Goal: Information Seeking & Learning: Understand process/instructions

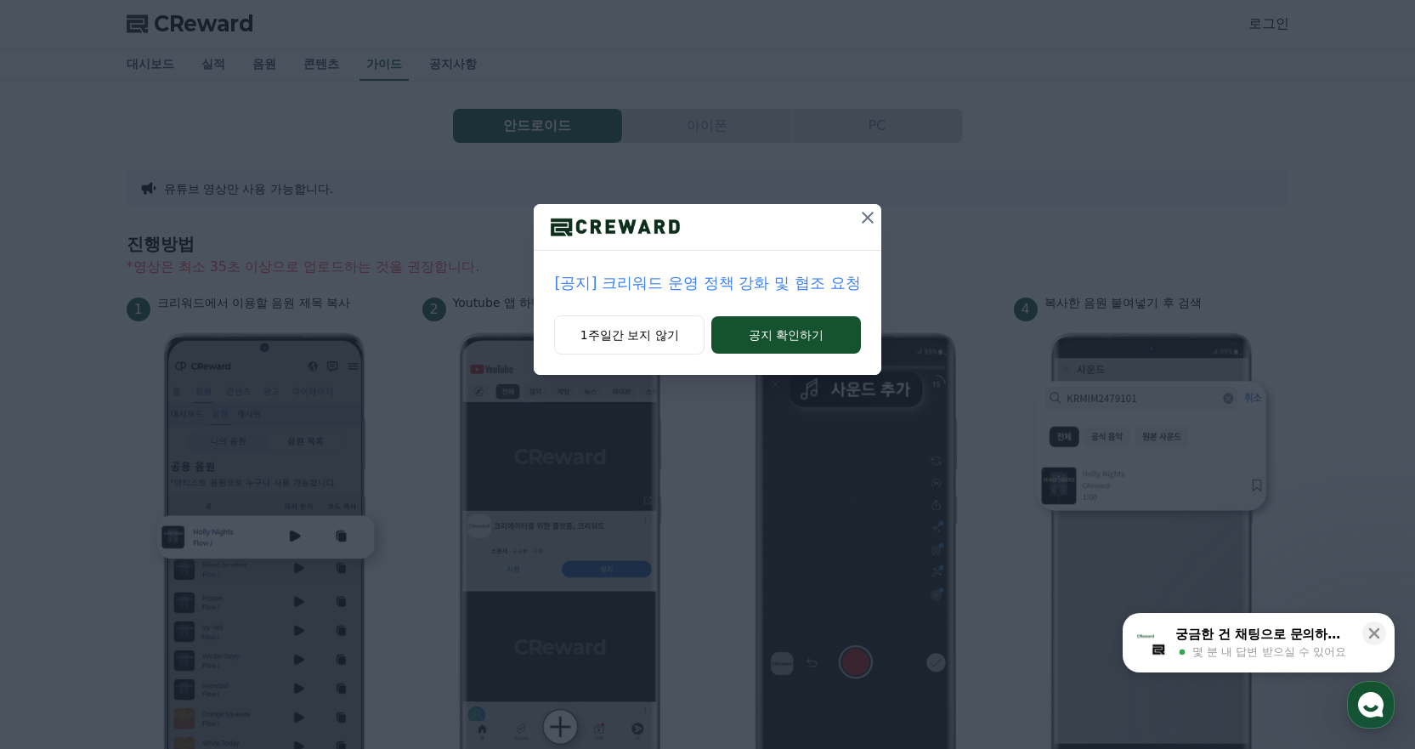
click at [862, 219] on icon at bounding box center [867, 217] width 20 height 20
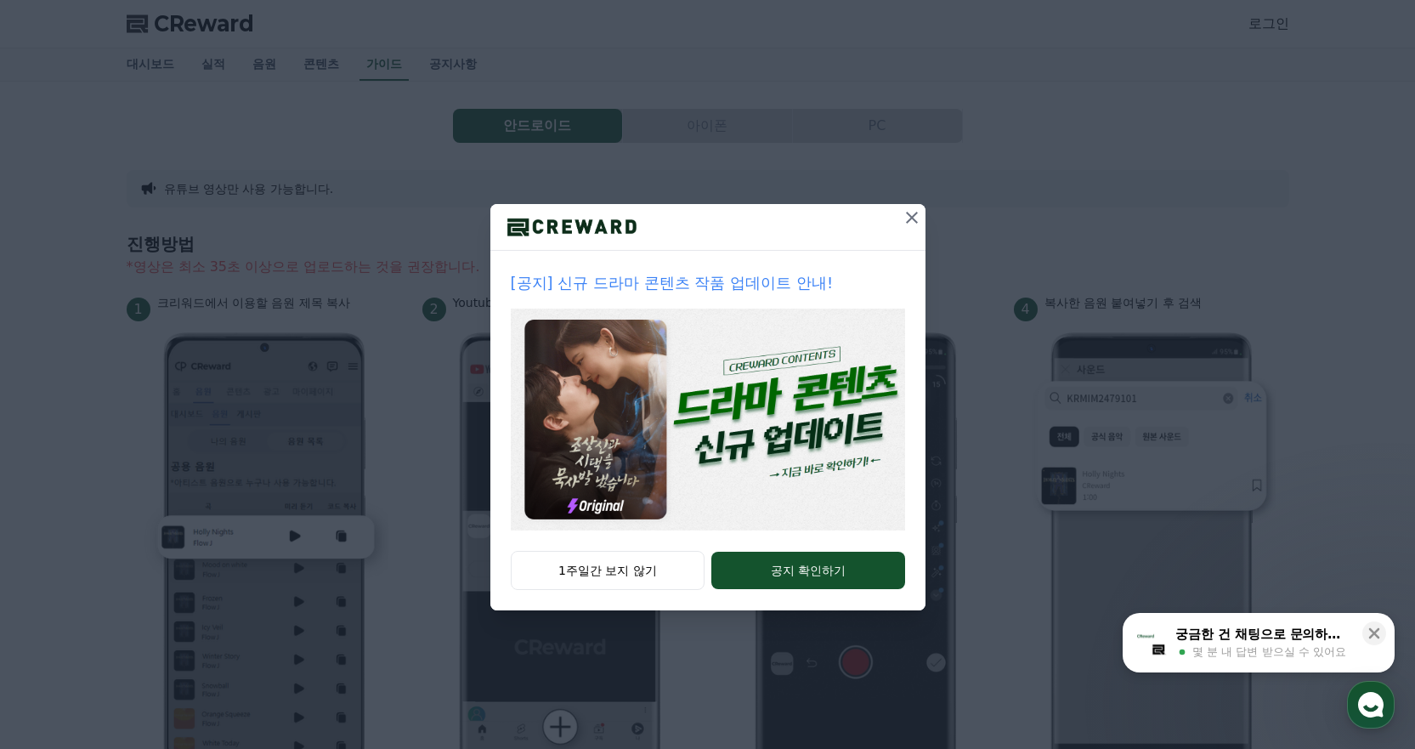
click at [911, 216] on icon at bounding box center [912, 217] width 20 height 20
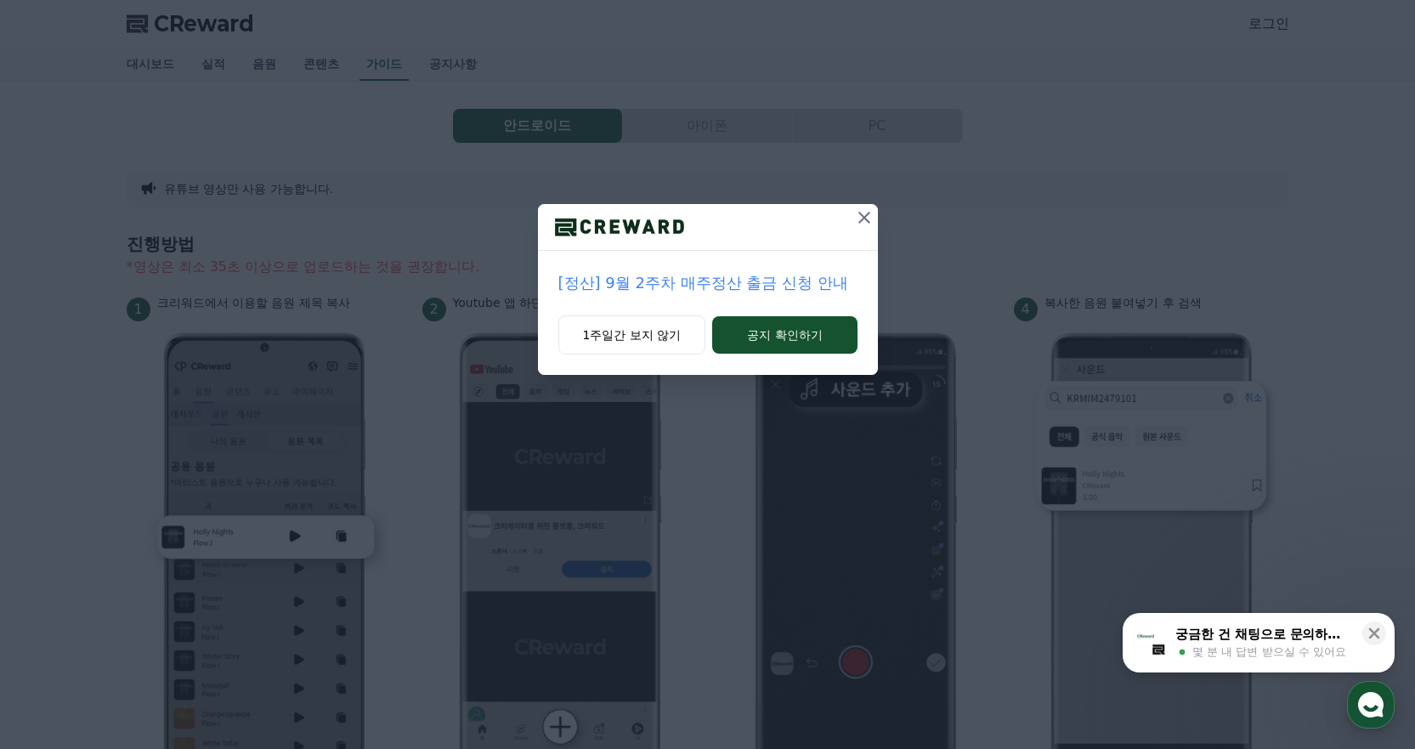
click at [872, 219] on icon at bounding box center [864, 217] width 20 height 20
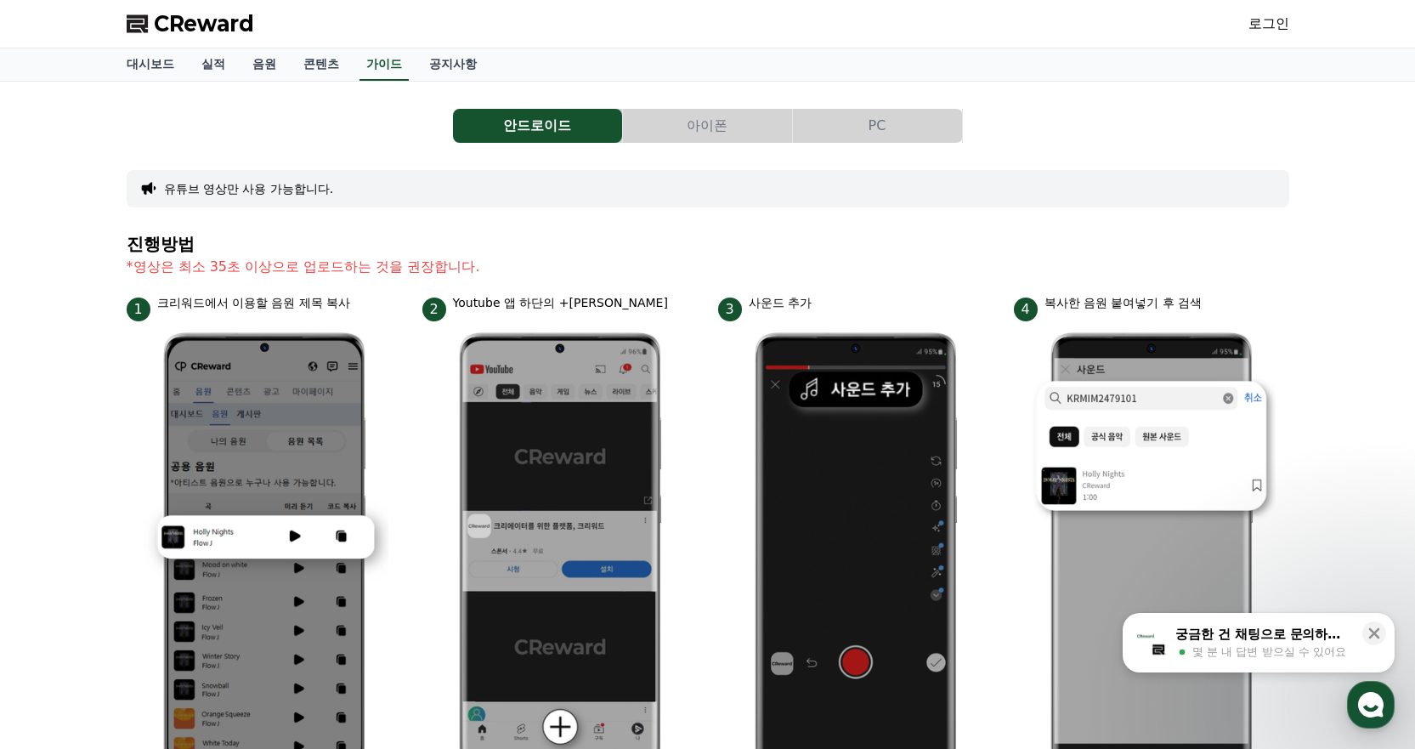
click at [722, 118] on button "아이폰" at bounding box center [707, 126] width 169 height 34
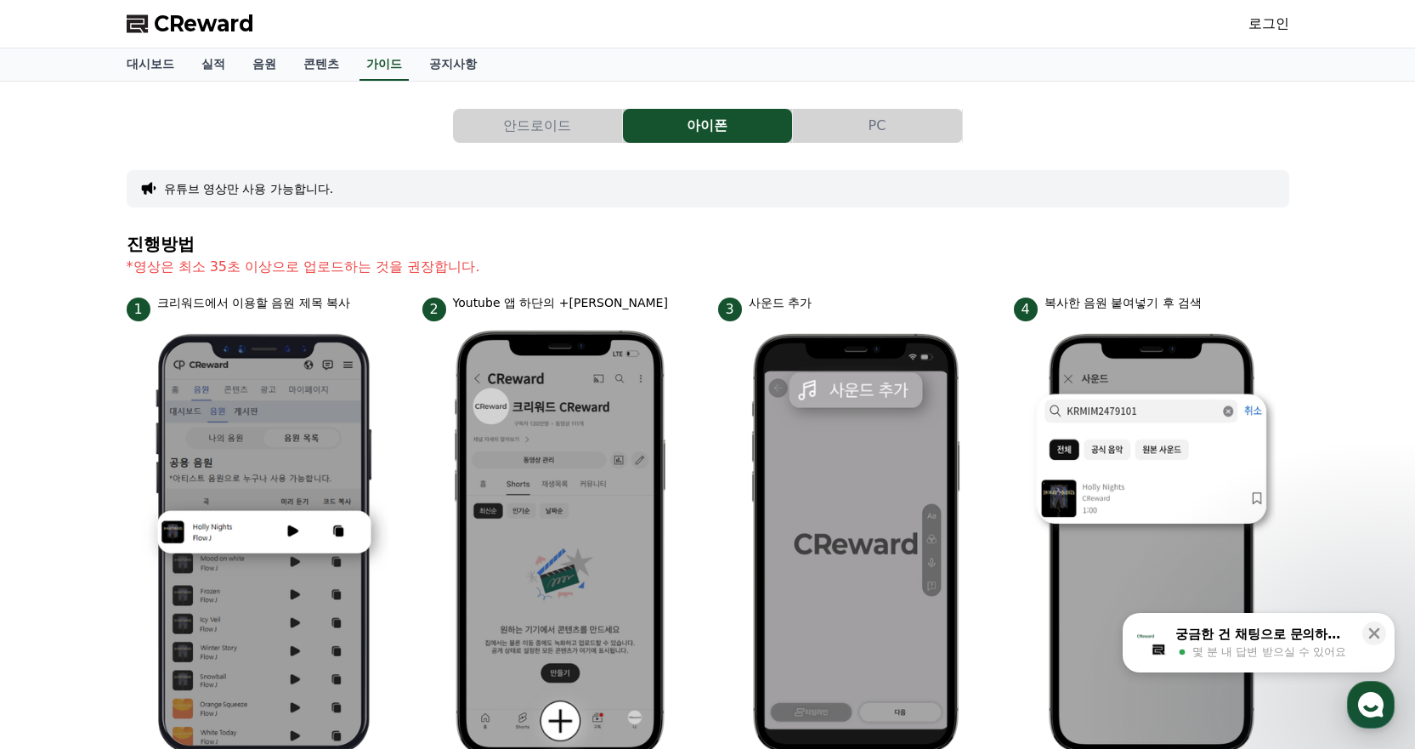
click at [1381, 163] on div "안드로이드 아이폰 PC 유튜브 영상만 사용 가능합니다. 진행방법 *영상은 최소 35초 이상으로 업로드하는 것을 권장합니다. 1 크리워드에서 이…" at bounding box center [707, 681] width 1415 height 1198
click at [1349, 149] on div "안드로이드 아이폰 PC 유튜브 영상만 사용 가능합니다. 진행방법 *영상은 최소 35초 이상으로 업로드하는 것을 권장합니다. 1 크리워드에서 이…" at bounding box center [707, 681] width 1415 height 1198
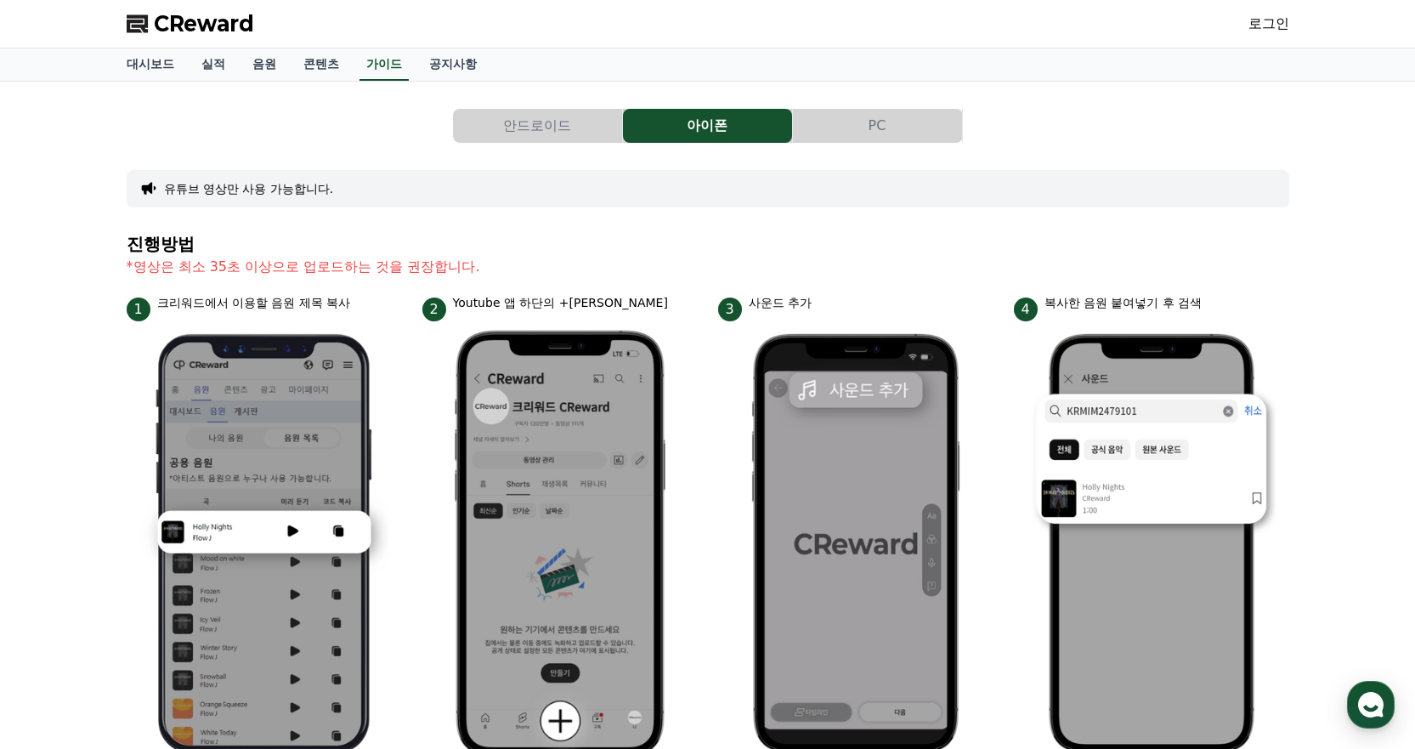
drag, startPoint x: 1355, startPoint y: 291, endPoint x: 433, endPoint y: 12, distance: 964.2
click at [0, 0] on div "CReward 로그인 대시보드 실적 음원 콘텐츠 가이드 공지사항 안드로이드 아이폰 PC 유튜브 영상만 사용 가능합니다. 진행방법 *영상은 최소…" at bounding box center [707, 745] width 1415 height 1491
click at [870, 139] on button "PC" at bounding box center [877, 126] width 169 height 34
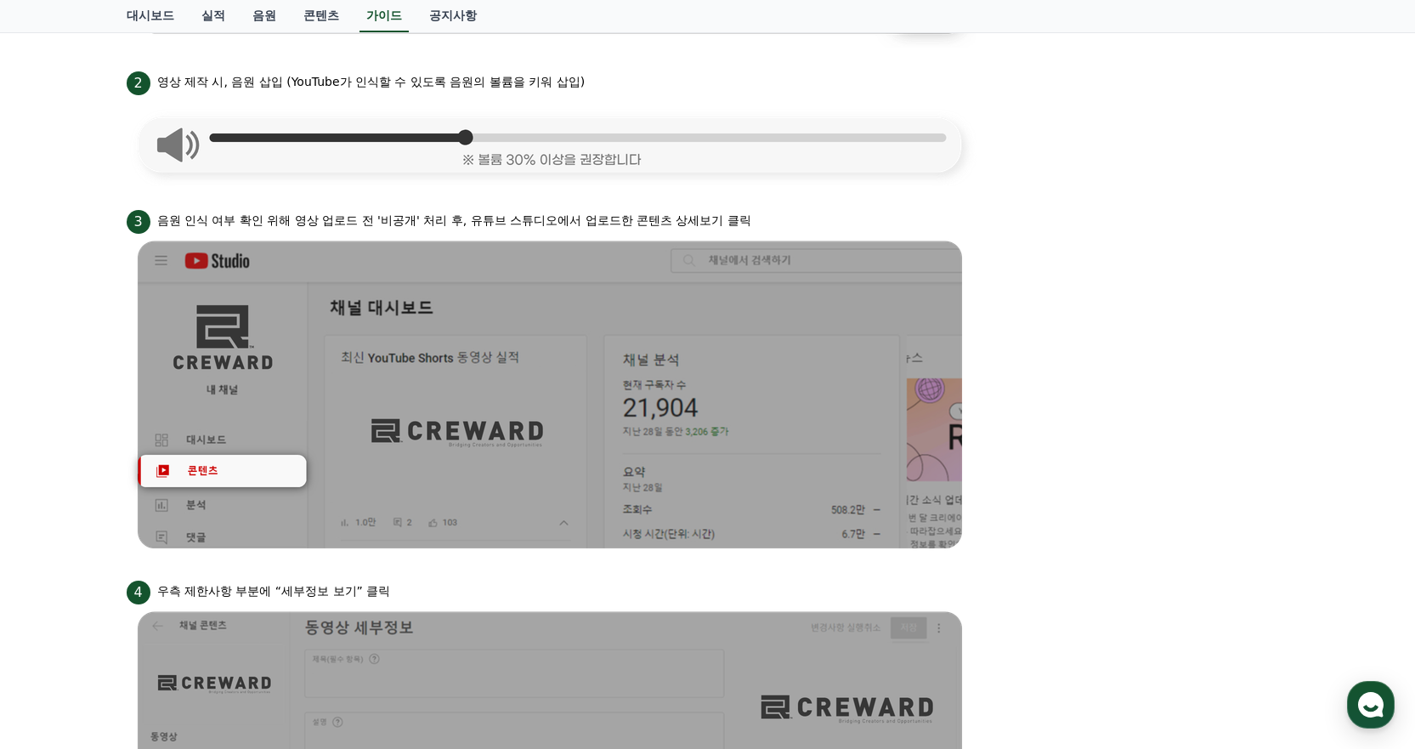
scroll to position [600, 0]
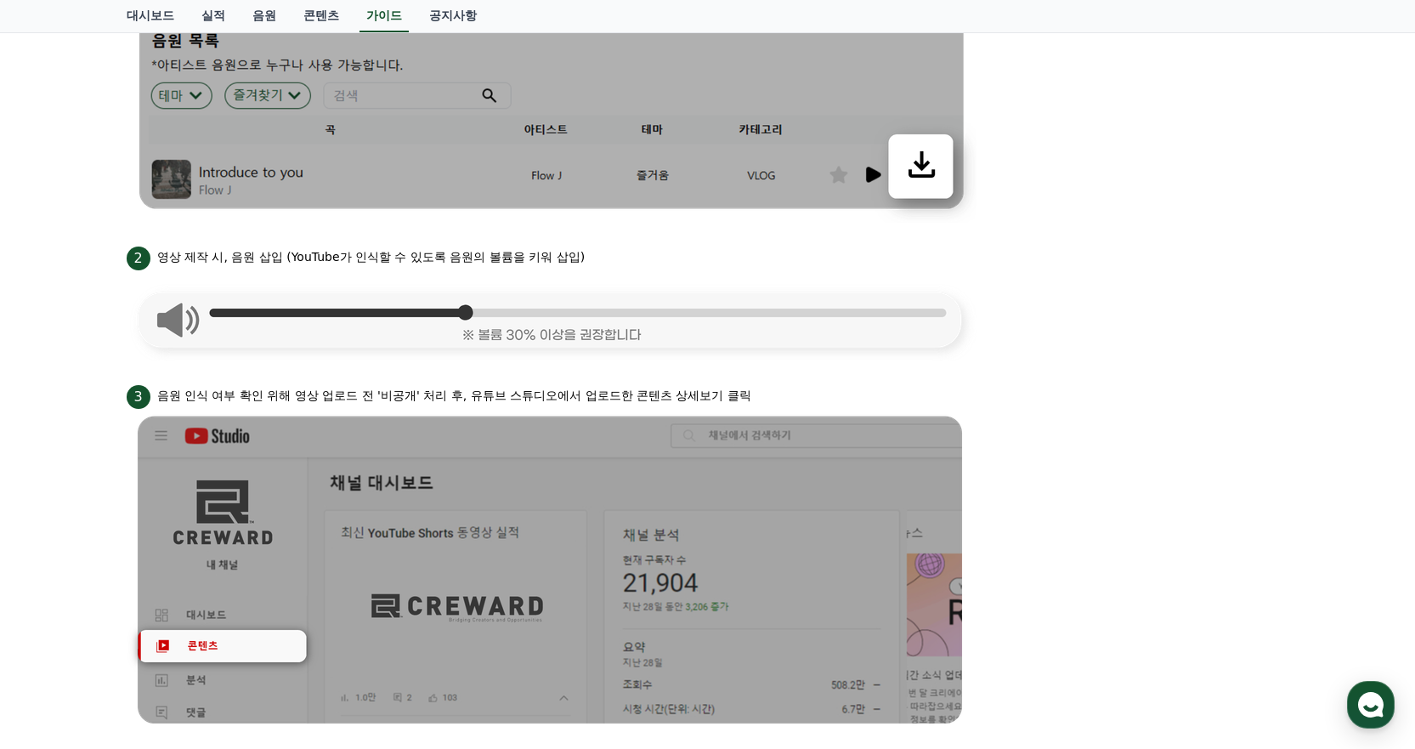
click at [1009, 181] on li "1 크리워드 뮤직에서 음원 다운로드" at bounding box center [708, 48] width 1162 height 350
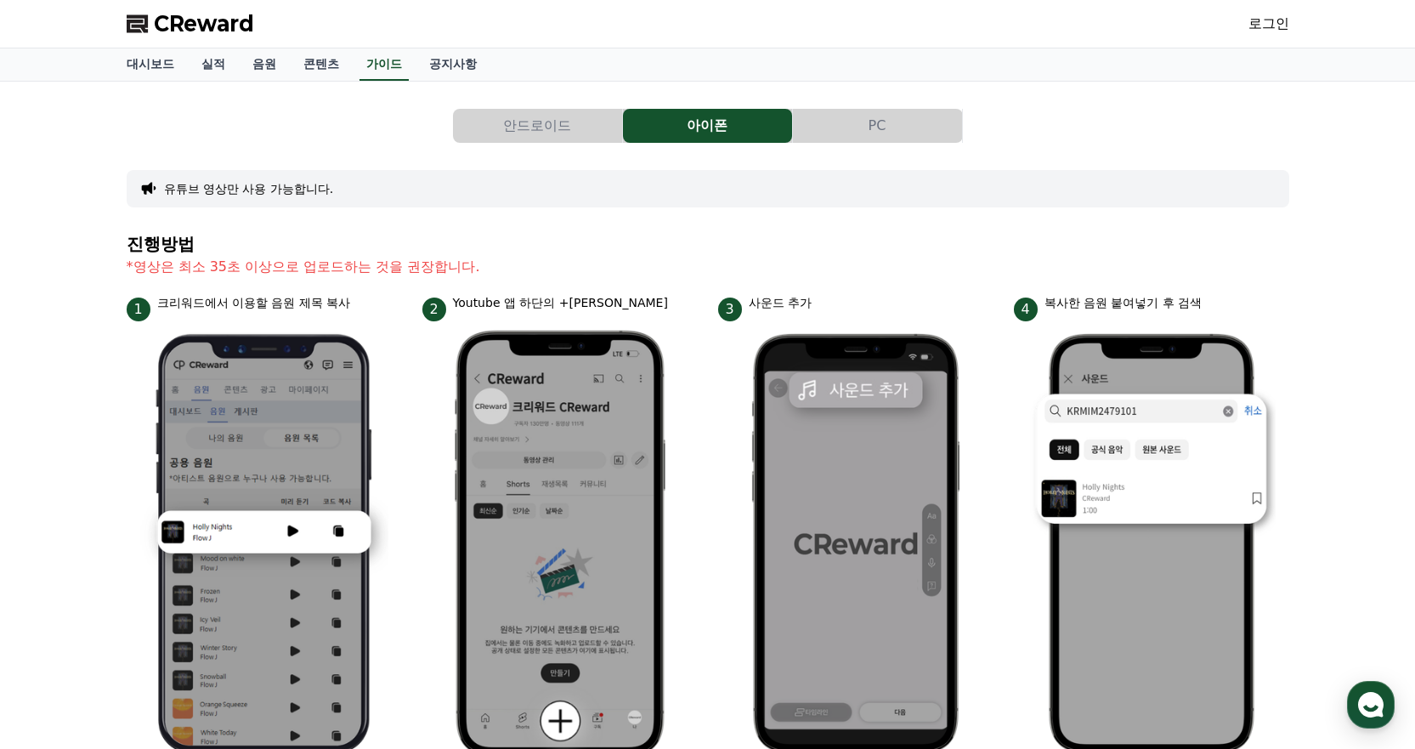
drag, startPoint x: 1132, startPoint y: 122, endPoint x: 1066, endPoint y: 121, distance: 66.3
click at [1063, 123] on div "안드로이드 아이폰 PC" at bounding box center [708, 126] width 1162 height 34
drag, startPoint x: 1124, startPoint y: 133, endPoint x: 502, endPoint y: 0, distance: 636.0
click at [0, 0] on div "CReward 로그인 대시보드 실적 음원 콘텐츠 가이드 공지사항 안드로이드 아이폰 PC 유튜브 영상만 사용 가능합니다. 진행방법 *영상은 최소…" at bounding box center [707, 745] width 1415 height 1491
